Goal: Transaction & Acquisition: Purchase product/service

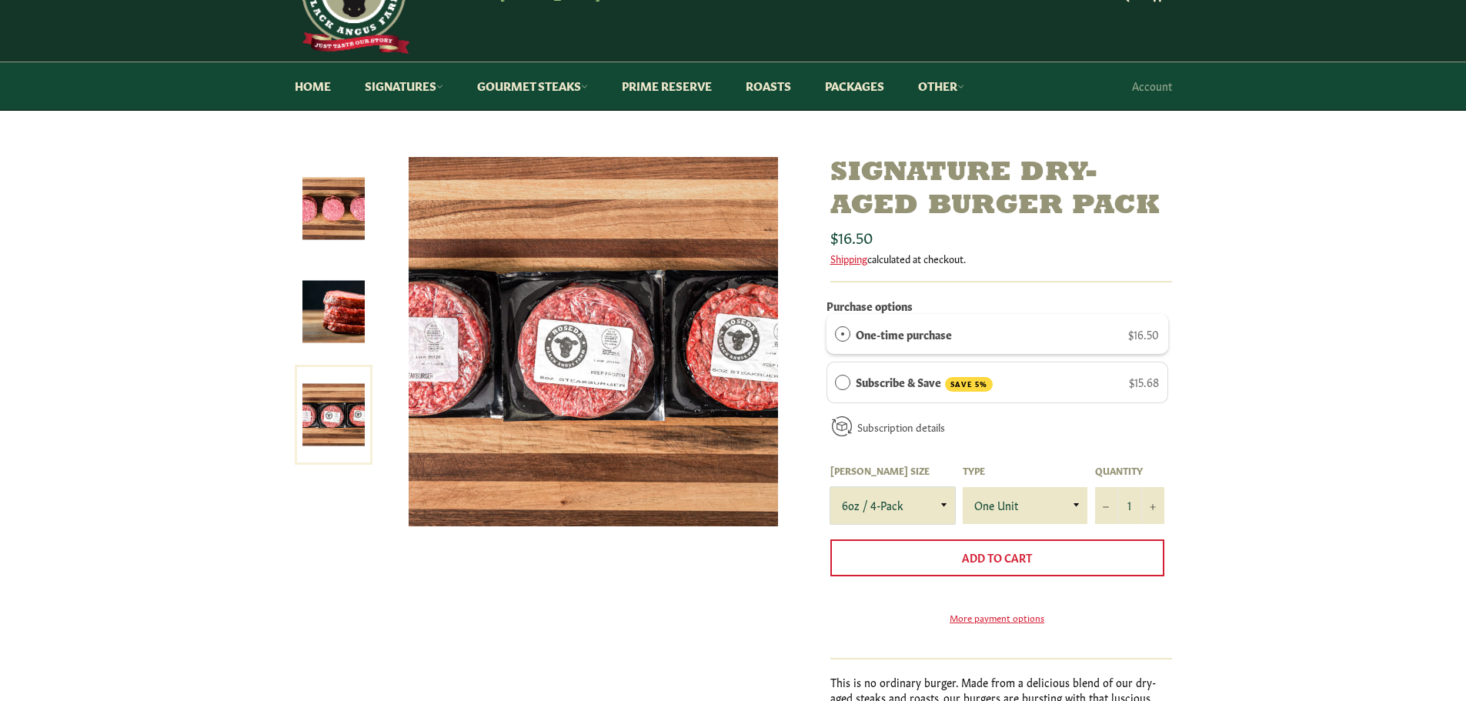
click at [926, 501] on select "4oz / 8-Pack 6oz / 4-Pack 8oz / 4-Pack" at bounding box center [892, 505] width 125 height 37
click at [830, 487] on select "4oz / 8-Pack 6oz / 4-Pack 8oz / 4-Pack" at bounding box center [892, 505] width 125 height 37
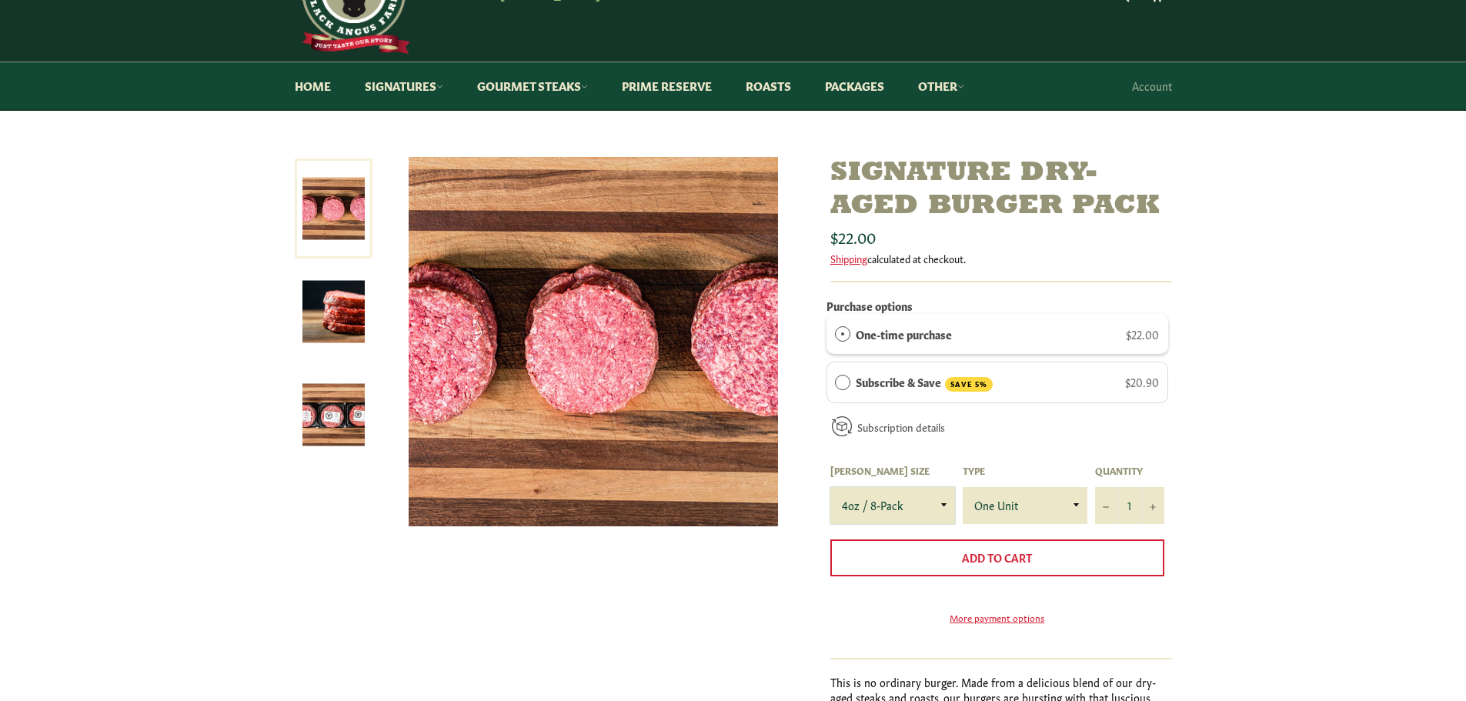
click at [931, 512] on select "4oz / 8-Pack 6oz / 4-Pack 8oz / 4-Pack" at bounding box center [892, 505] width 125 height 37
click at [830, 487] on select "4oz / 8-Pack 6oz / 4-Pack 8oz / 4-Pack" at bounding box center [892, 505] width 125 height 37
click at [928, 519] on select "4oz / 8-Pack 6oz / 4-Pack 8oz / 4-Pack" at bounding box center [892, 505] width 125 height 37
click at [830, 487] on select "4oz / 8-Pack 6oz / 4-Pack 8oz / 4-Pack" at bounding box center [892, 505] width 125 height 37
click at [913, 520] on select "4oz / 8-Pack 6oz / 4-Pack 8oz / 4-Pack" at bounding box center [892, 505] width 125 height 37
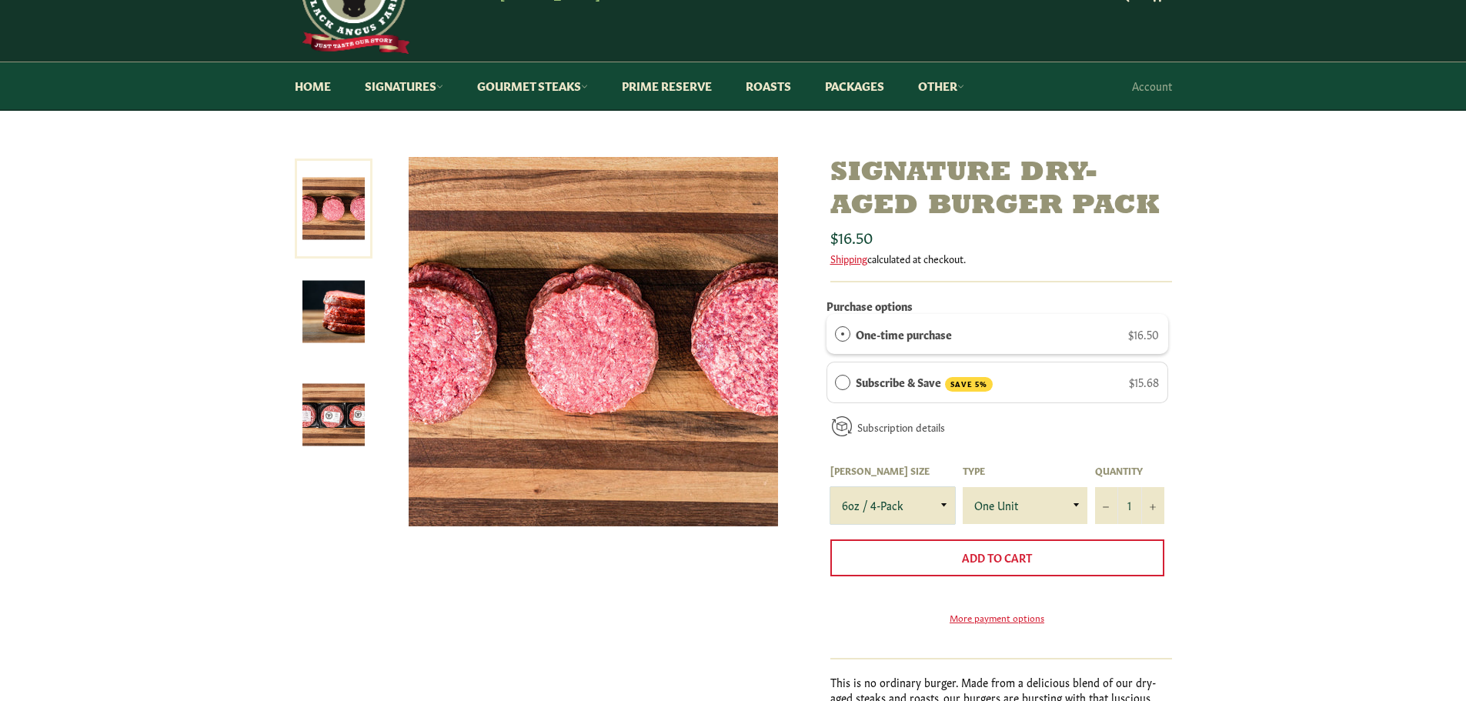
select select "4oz / 8-Pack"
click at [830, 487] on select "4oz / 8-Pack 6oz / 4-Pack 8oz / 4-Pack" at bounding box center [892, 505] width 125 height 37
